Goal: Check status: Check status

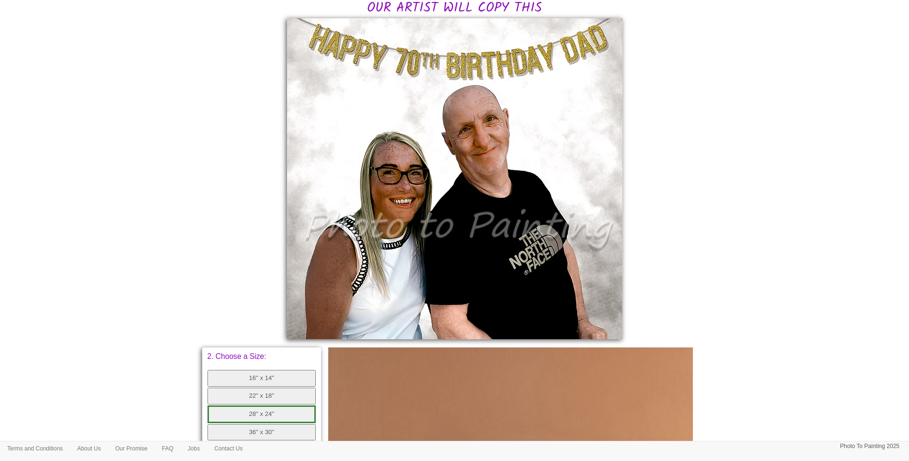
scroll to position [240, 0]
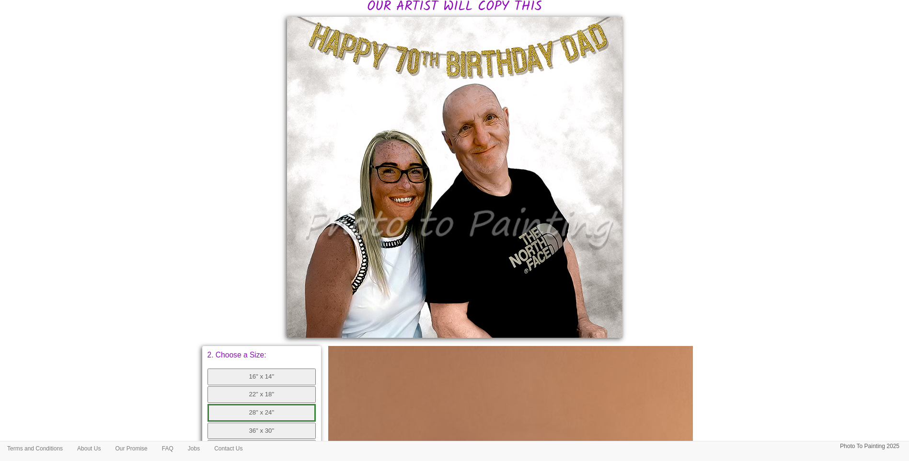
click at [745, 212] on body "Your painting - risk free Toggle navigation Menu Home Photo to Painting Photo t…" at bounding box center [454, 260] width 909 height 990
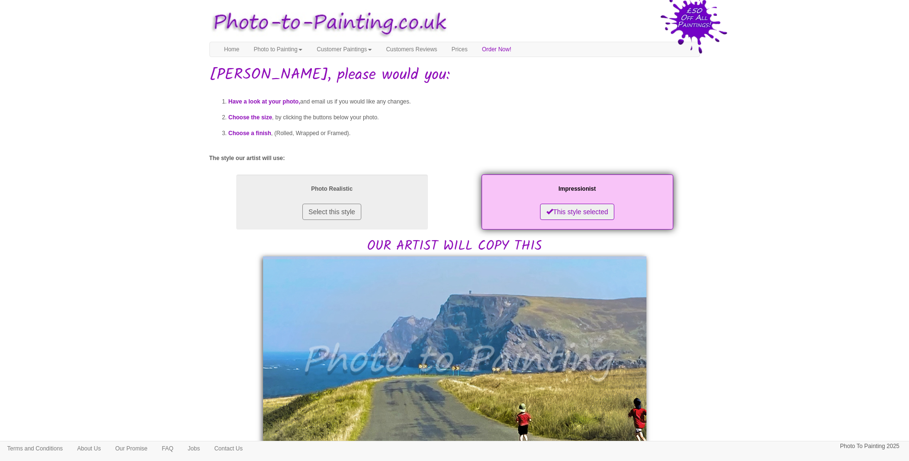
click at [756, 361] on body "Your painting - risk free Toggle navigation Menu Home Photo to Painting Photo t…" at bounding box center [454, 451] width 909 height 893
click at [198, 278] on body "Your painting - risk free Toggle navigation Menu Home Photo to Painting Photo t…" at bounding box center [454, 451] width 909 height 893
